Goal: Task Accomplishment & Management: Manage account settings

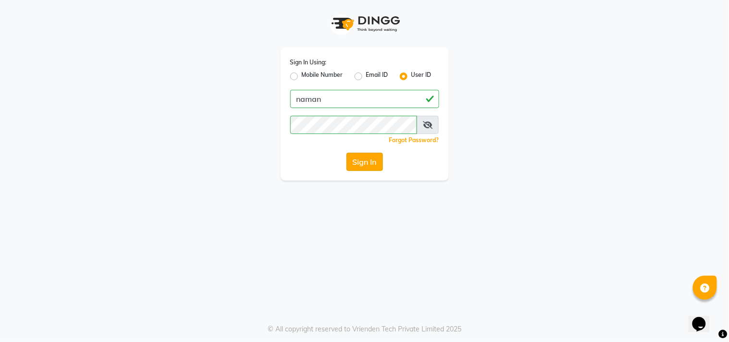
click at [356, 160] on button "Sign In" at bounding box center [364, 162] width 37 height 18
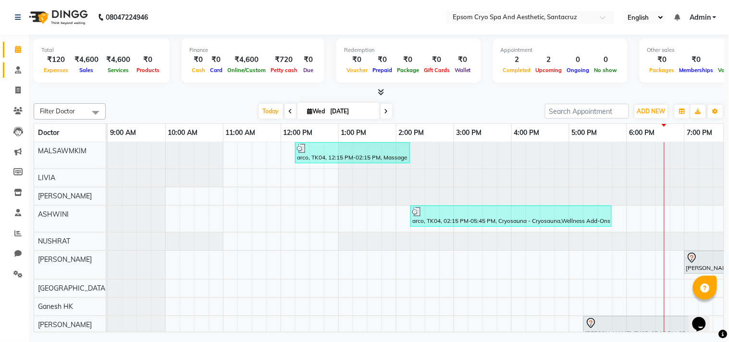
click at [19, 63] on link "Consultation" at bounding box center [14, 70] width 23 height 16
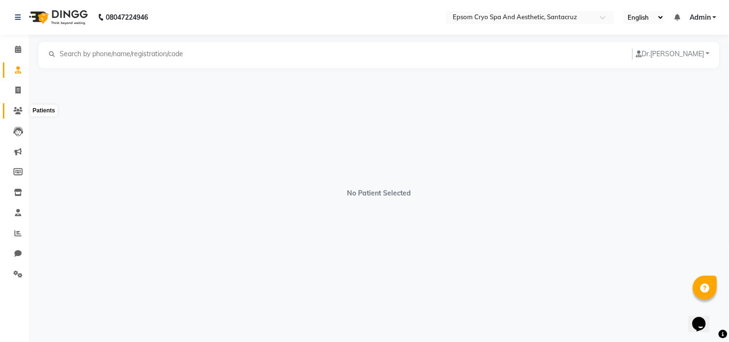
click at [17, 111] on icon at bounding box center [17, 110] width 9 height 7
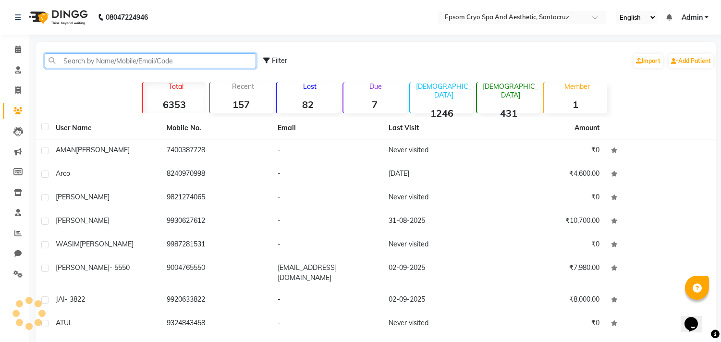
click at [94, 61] on input "text" at bounding box center [150, 60] width 211 height 15
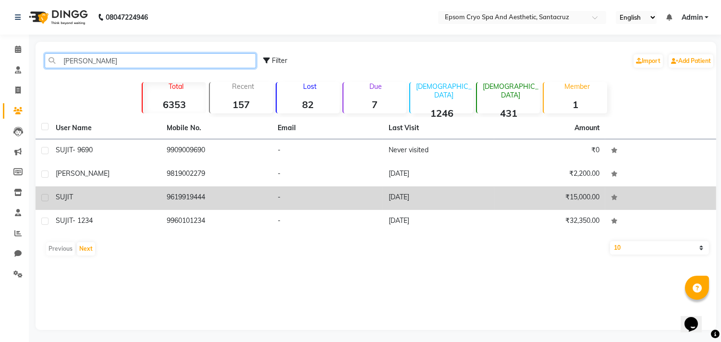
type input "[PERSON_NAME]"
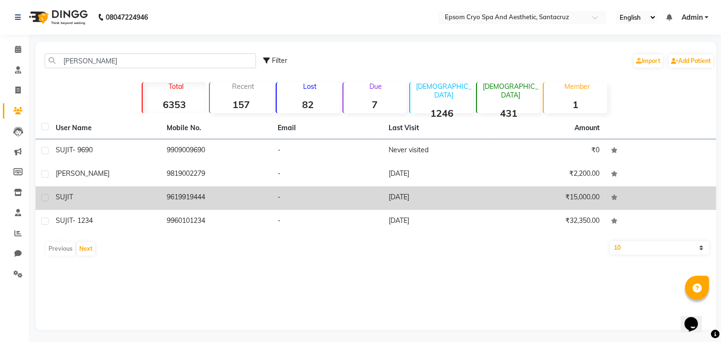
click at [197, 187] on td "9619919444" at bounding box center [216, 198] width 111 height 24
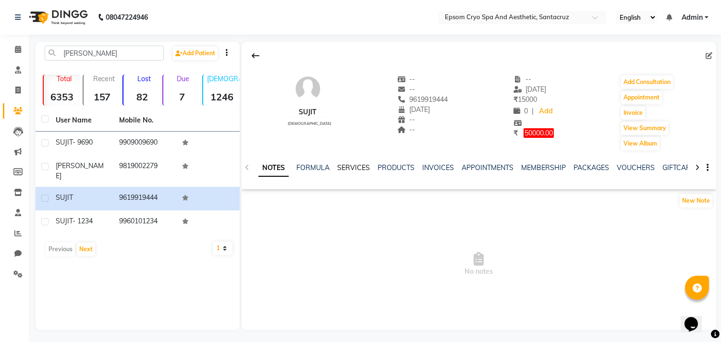
click at [355, 163] on link "SERVICES" at bounding box center [353, 167] width 33 height 9
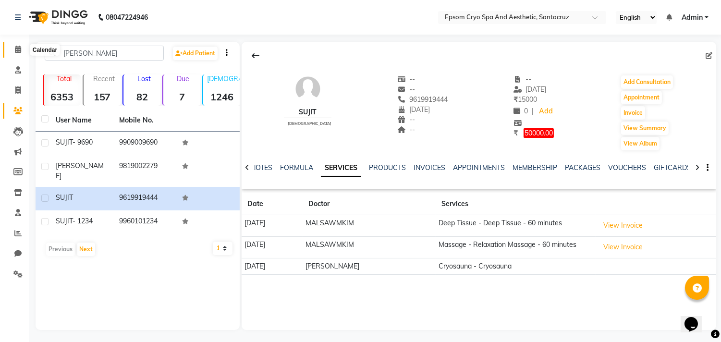
click at [11, 49] on span at bounding box center [18, 49] width 17 height 11
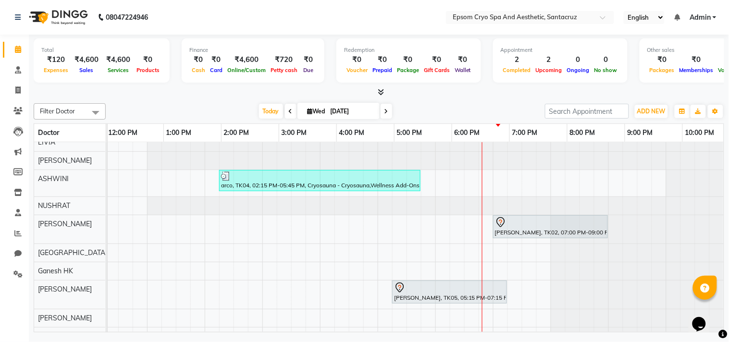
scroll to position [0, 191]
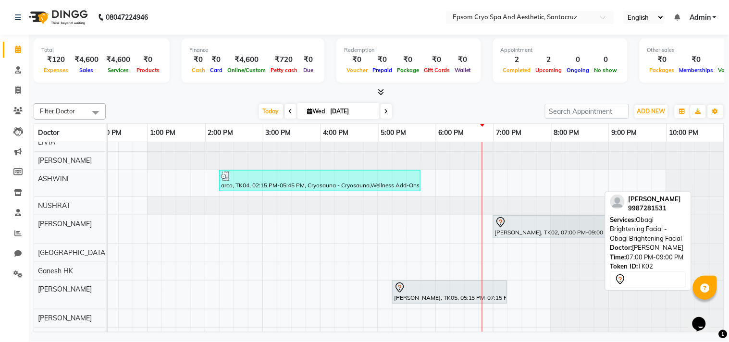
click at [530, 226] on div at bounding box center [550, 223] width 111 height 12
select select "7"
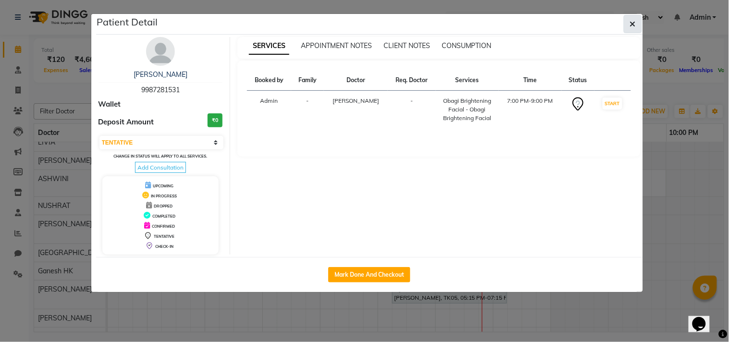
click at [629, 21] on button "button" at bounding box center [633, 24] width 18 height 18
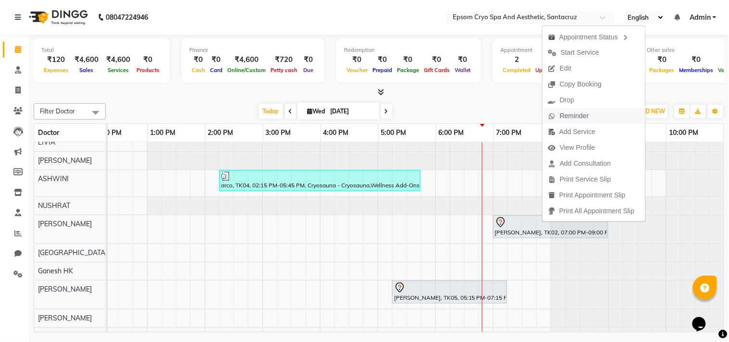
click at [569, 113] on span "Reminder" at bounding box center [574, 116] width 29 height 10
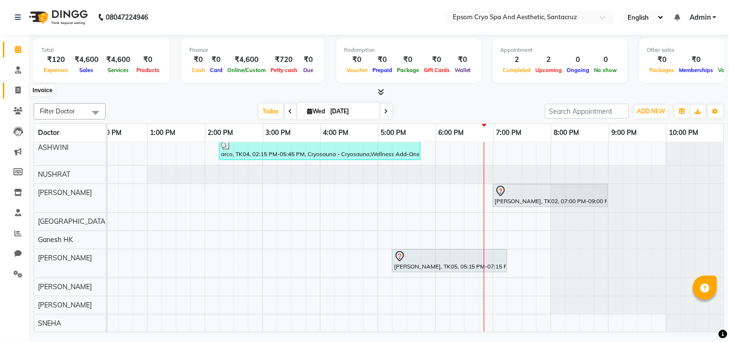
click at [16, 89] on icon at bounding box center [17, 89] width 5 height 7
select select "service"
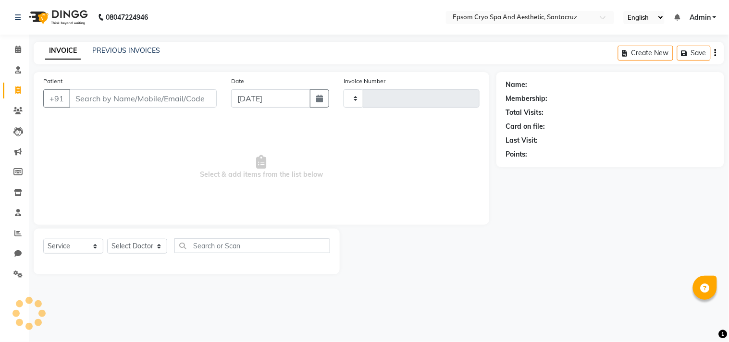
type input "0532"
select select "8028"
click at [11, 72] on span at bounding box center [18, 70] width 17 height 11
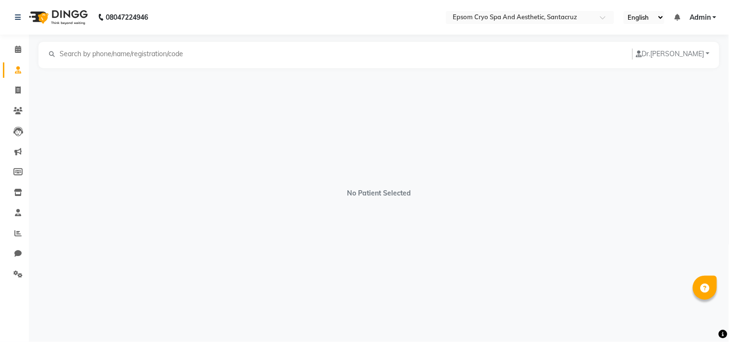
click at [655, 58] on button "[PERSON_NAME]" at bounding box center [672, 54] width 80 height 11
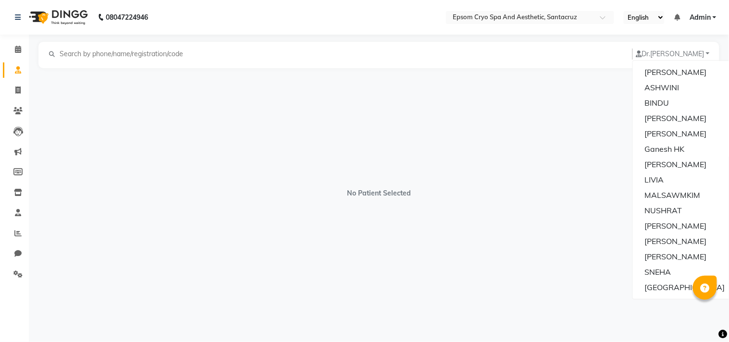
click at [583, 139] on div "No Patient Selected" at bounding box center [378, 188] width 681 height 240
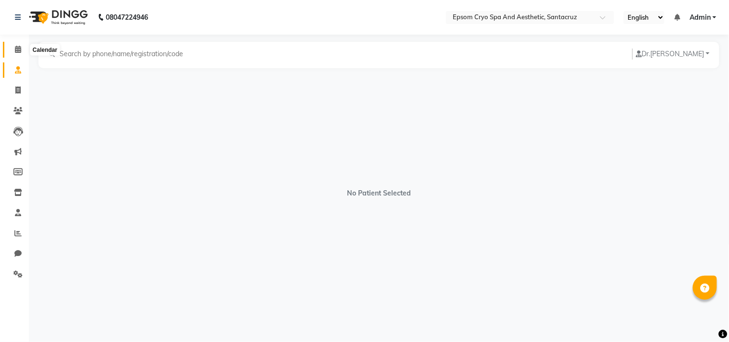
click at [12, 45] on span at bounding box center [18, 49] width 17 height 11
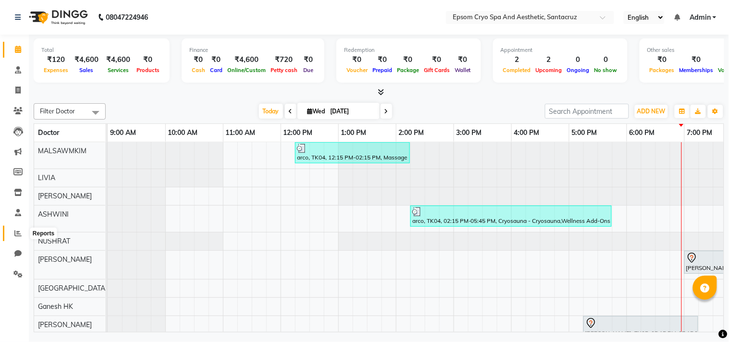
click at [18, 233] on icon at bounding box center [17, 233] width 7 height 7
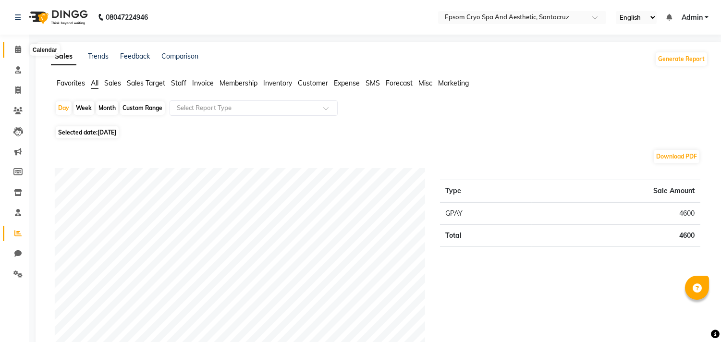
click at [21, 49] on span at bounding box center [18, 49] width 17 height 11
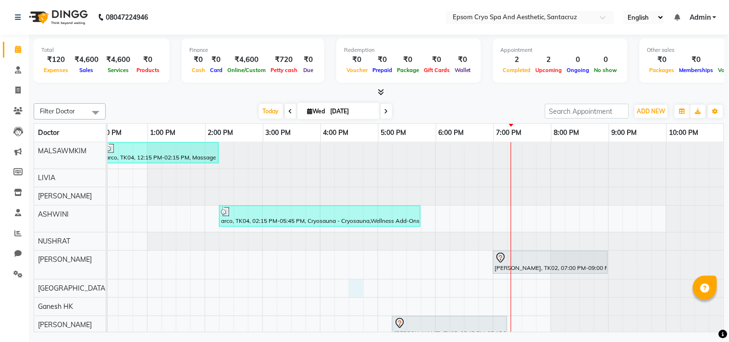
click at [343, 285] on div "arco, TK04, 12:15 PM-02:15 PM, Massage - Relaxation Massage - 60 minutes arco, …" at bounding box center [319, 270] width 807 height 257
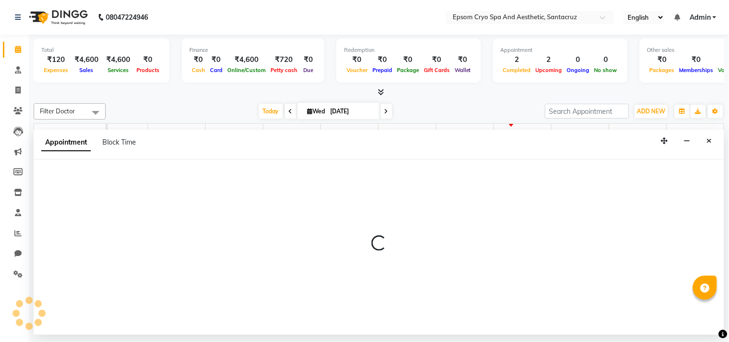
select select "74857"
select select "990"
select select "tentative"
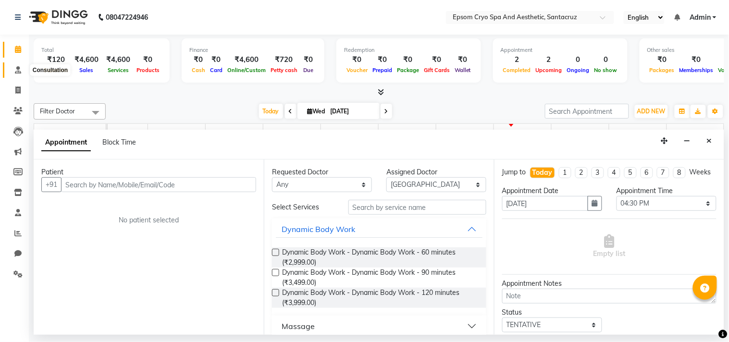
click at [12, 66] on span at bounding box center [18, 70] width 17 height 11
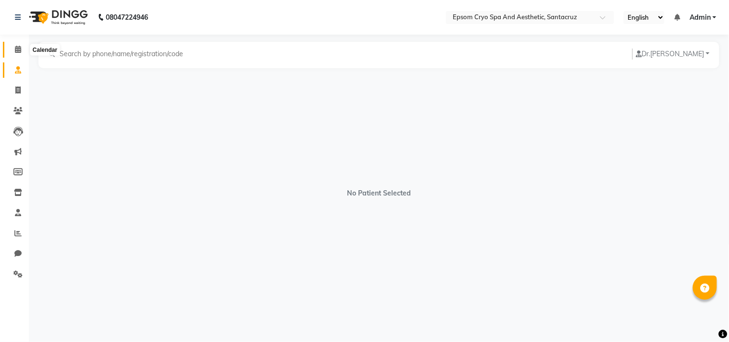
click at [12, 52] on span at bounding box center [18, 49] width 17 height 11
